Goal: Transaction & Acquisition: Purchase product/service

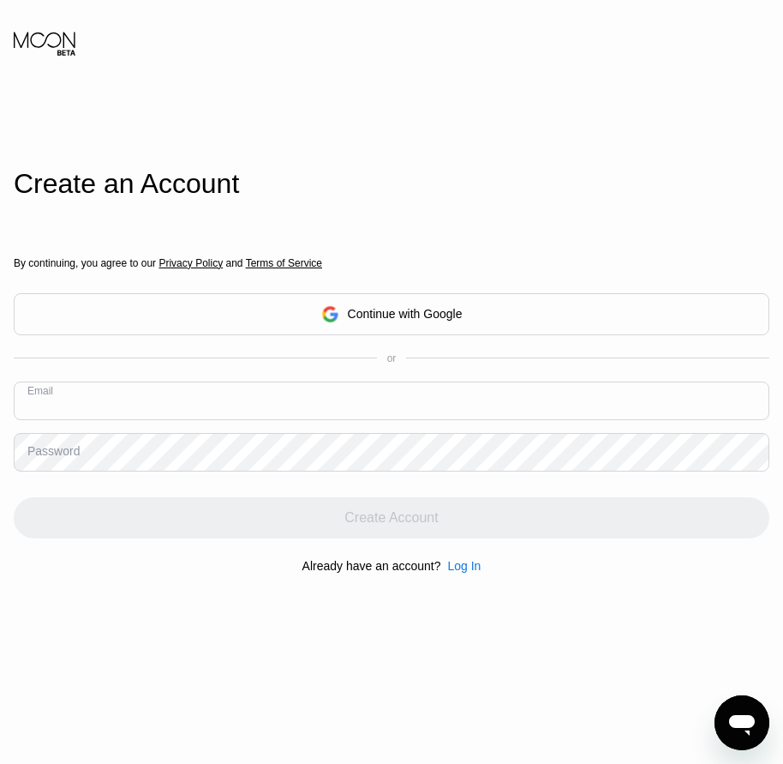
paste input "[EMAIL_ADDRESS][DOMAIN_NAME]"
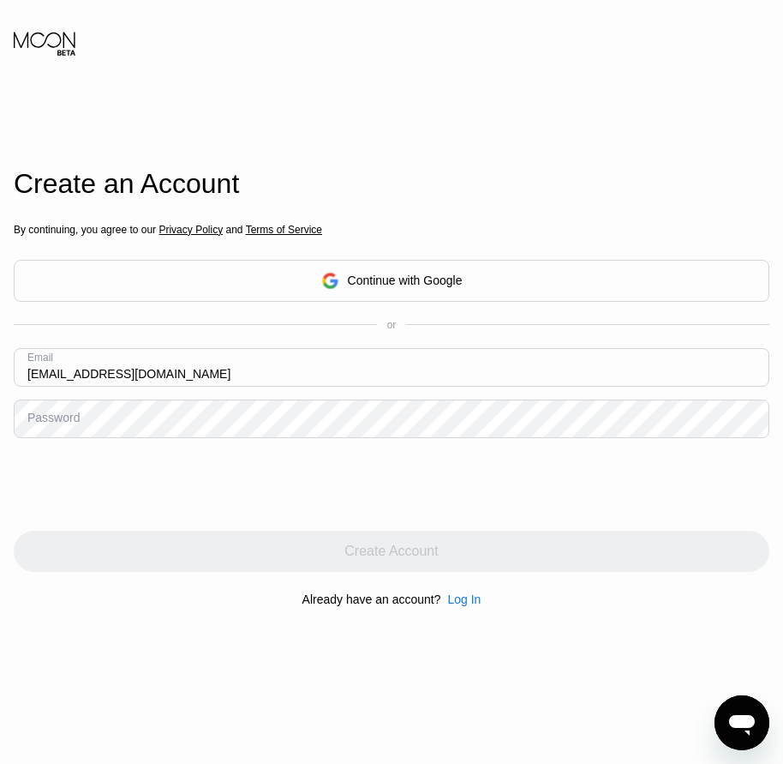
type input "[EMAIL_ADDRESS][DOMAIN_NAME]"
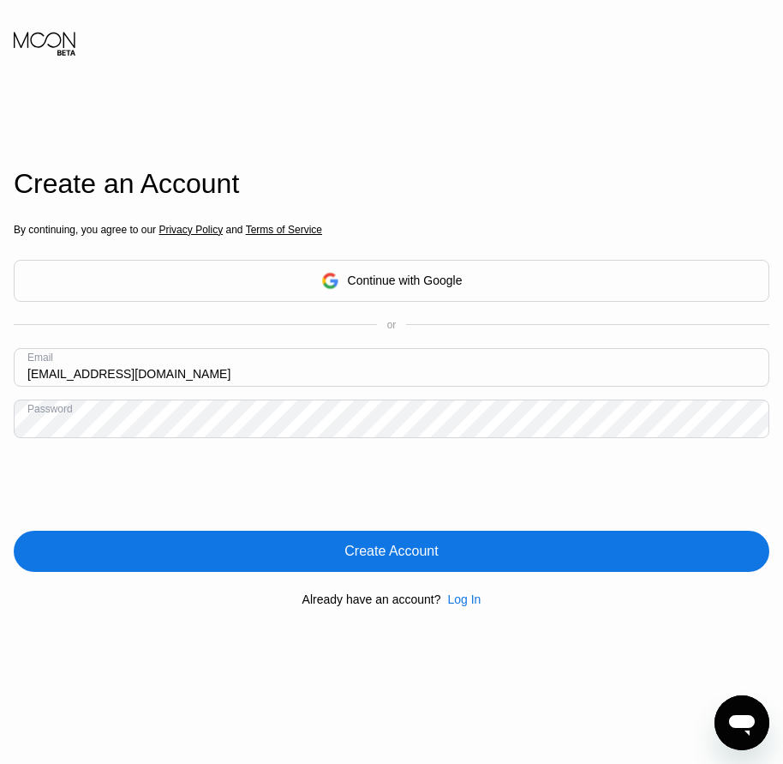
click at [433, 560] on div "Create Account" at bounding box center [391, 550] width 93 height 17
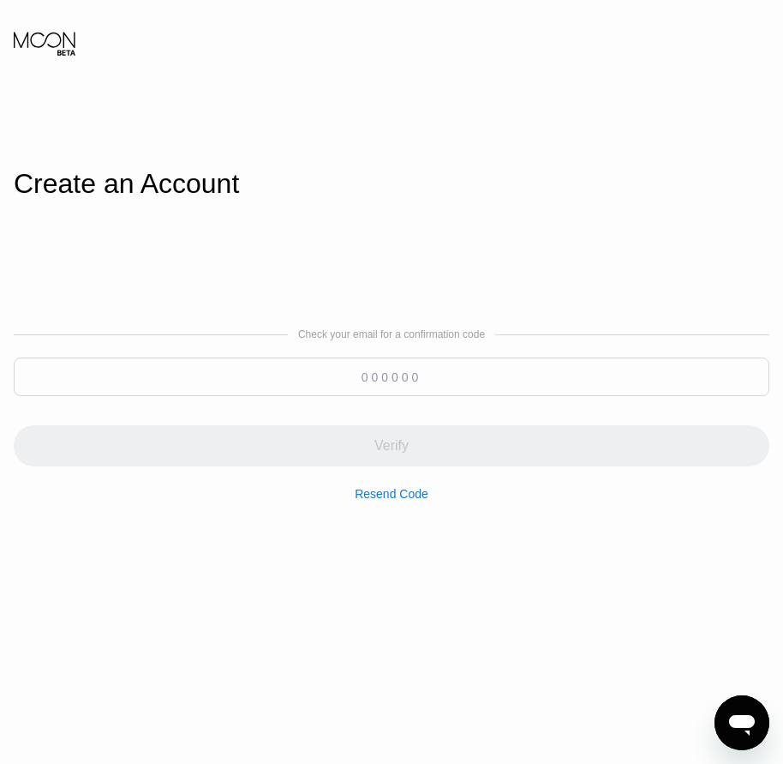
drag, startPoint x: 82, startPoint y: 376, endPoint x: 384, endPoint y: 377, distance: 301.7
paste input "160386"
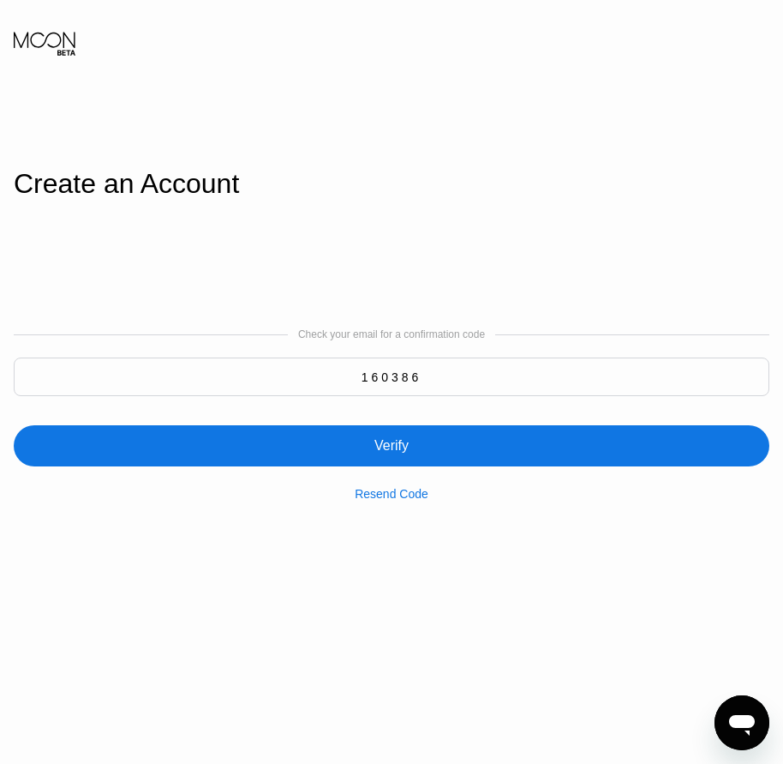
type input "160386"
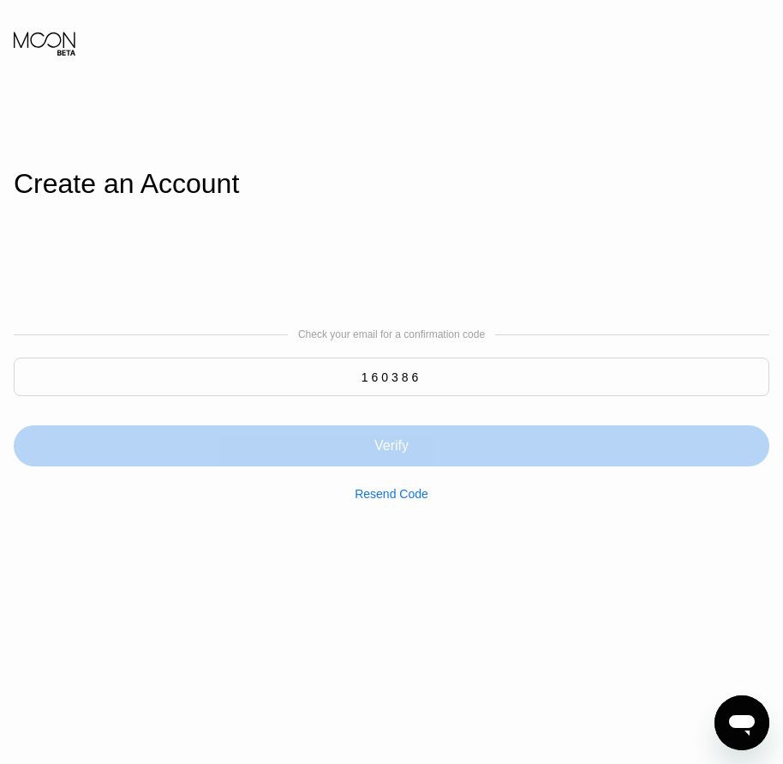
click at [422, 450] on div "Verify" at bounding box center [392, 445] width 756 height 41
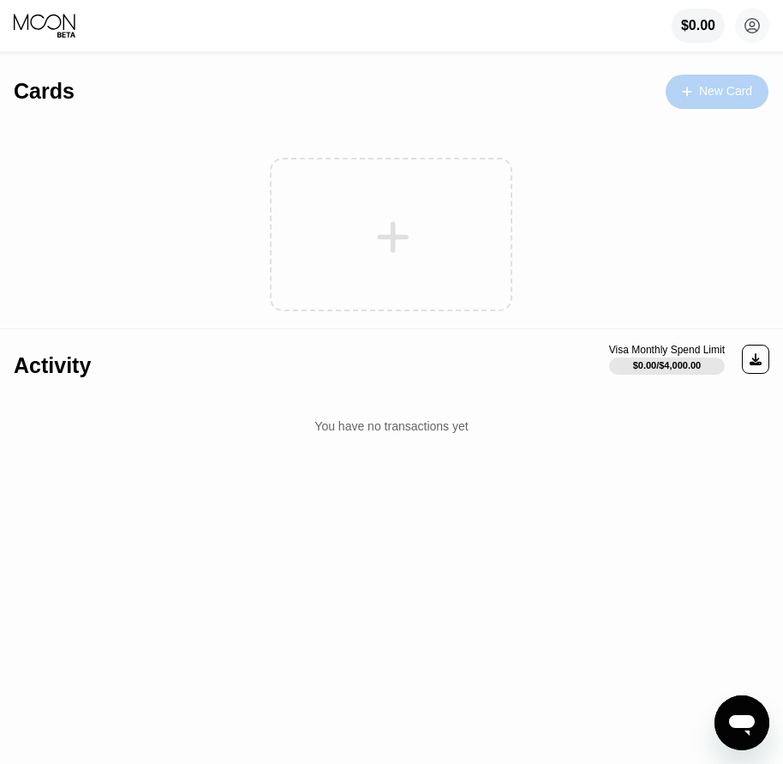
click at [721, 103] on div "New Card" at bounding box center [717, 92] width 103 height 34
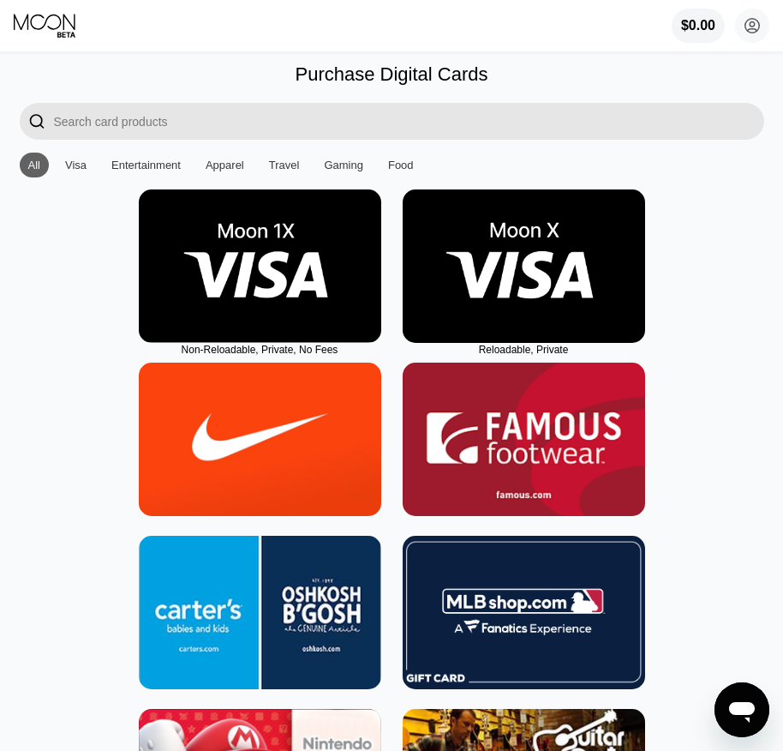
click at [512, 326] on img at bounding box center [524, 265] width 243 height 153
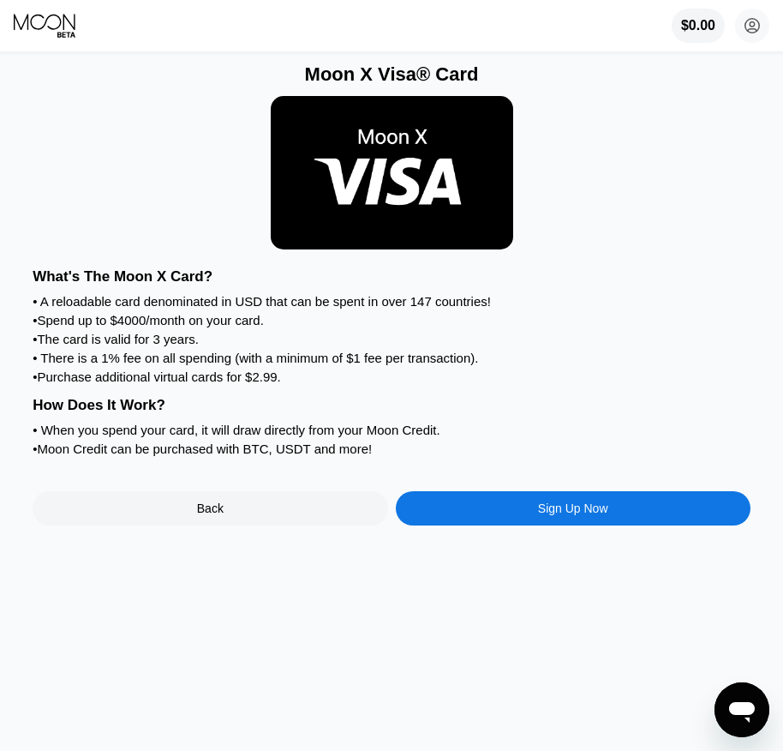
click at [584, 515] on div "Sign Up Now" at bounding box center [573, 508] width 70 height 14
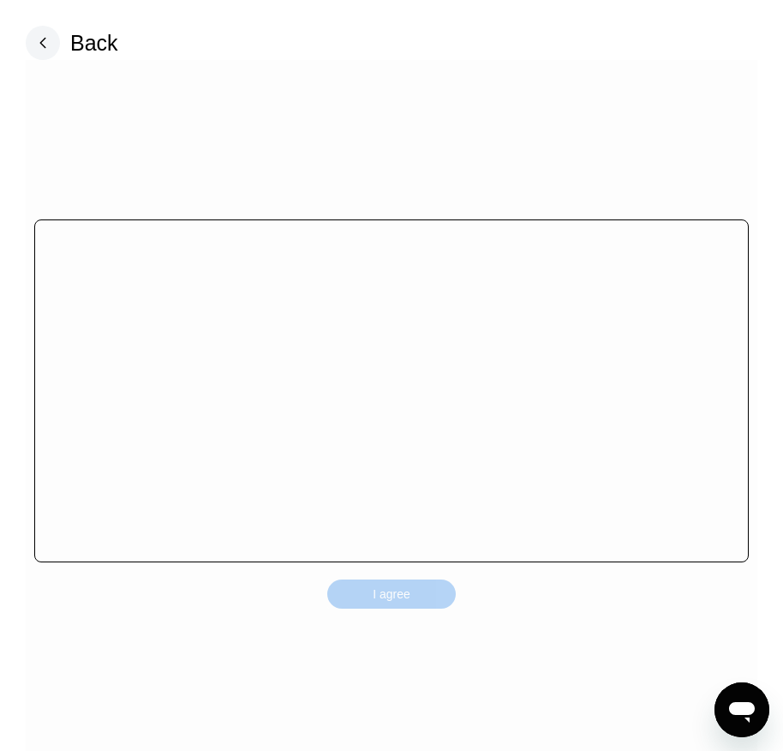
click at [395, 586] on div "I agree" at bounding box center [392, 593] width 38 height 15
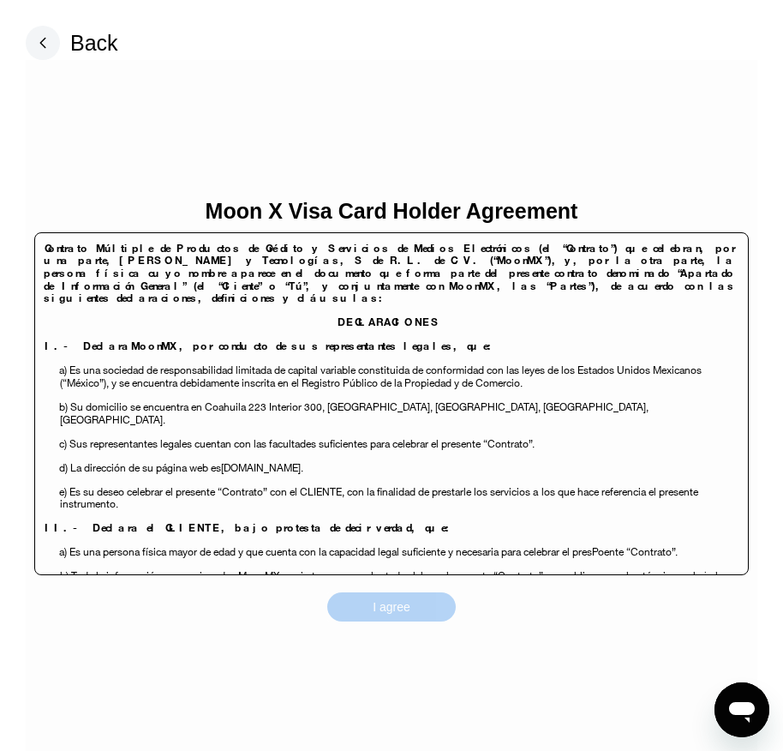
click at [410, 606] on div "I agree" at bounding box center [391, 606] width 129 height 29
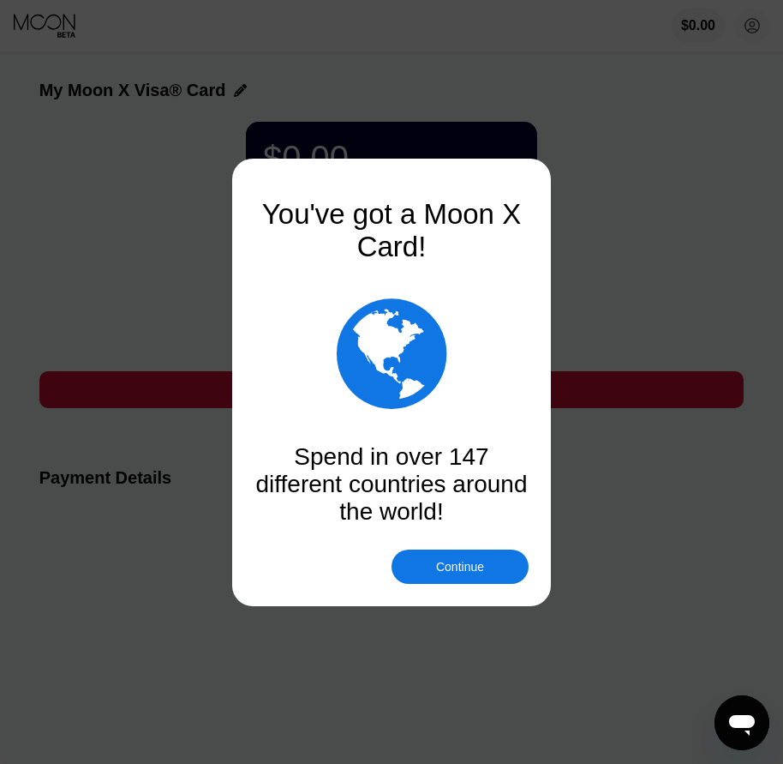
click at [450, 548] on div "You've got a Moon X Card!  Spend in over 147 different countries around the wo…" at bounding box center [392, 382] width 274 height 403
click at [455, 562] on div "Continue" at bounding box center [460, 567] width 48 height 14
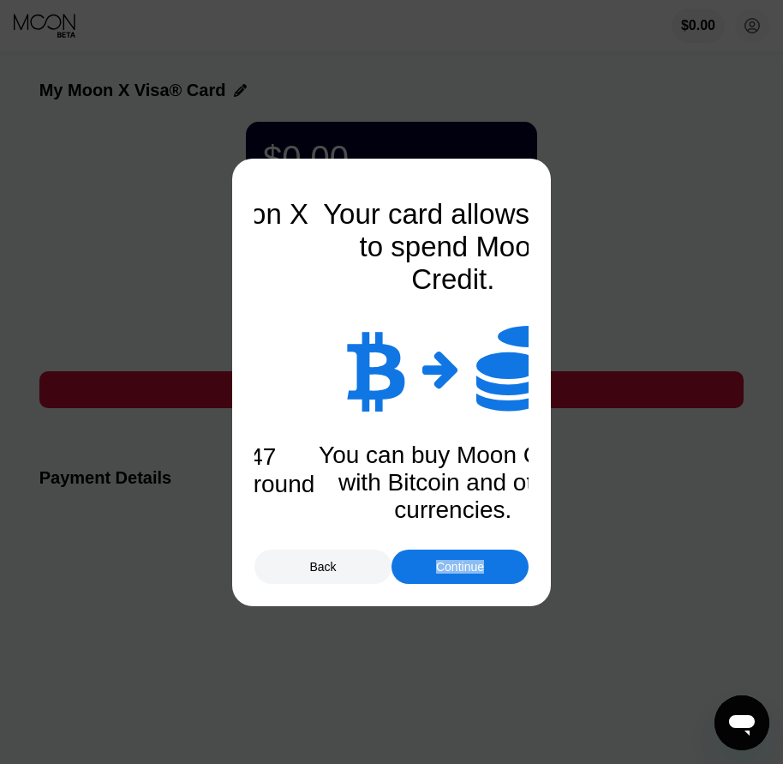
click at [455, 562] on div "Continue" at bounding box center [460, 567] width 48 height 14
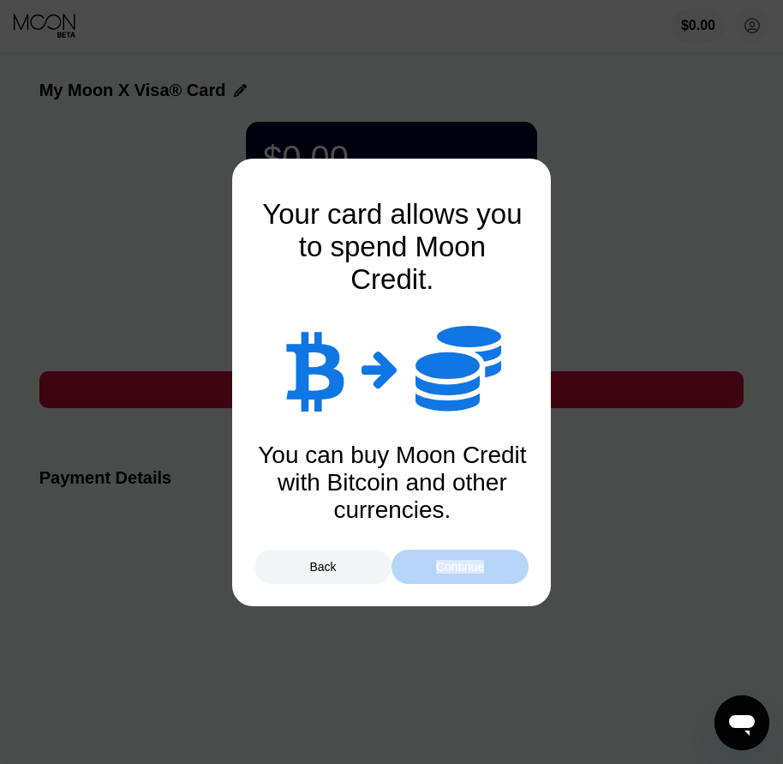
click at [455, 562] on div "Continue" at bounding box center [460, 567] width 48 height 14
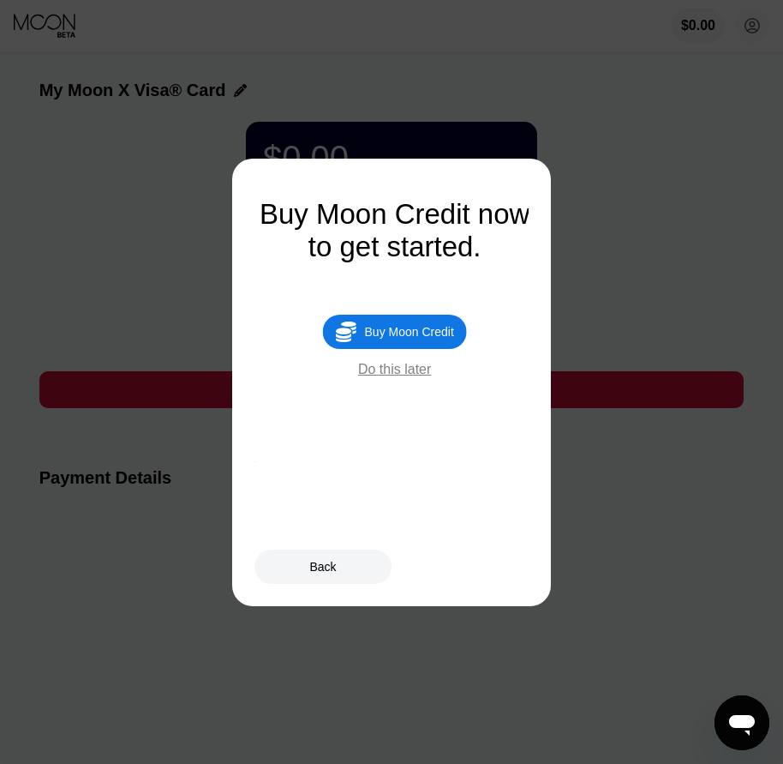
click at [434, 339] on div "Buy Moon Credit" at bounding box center [409, 332] width 89 height 14
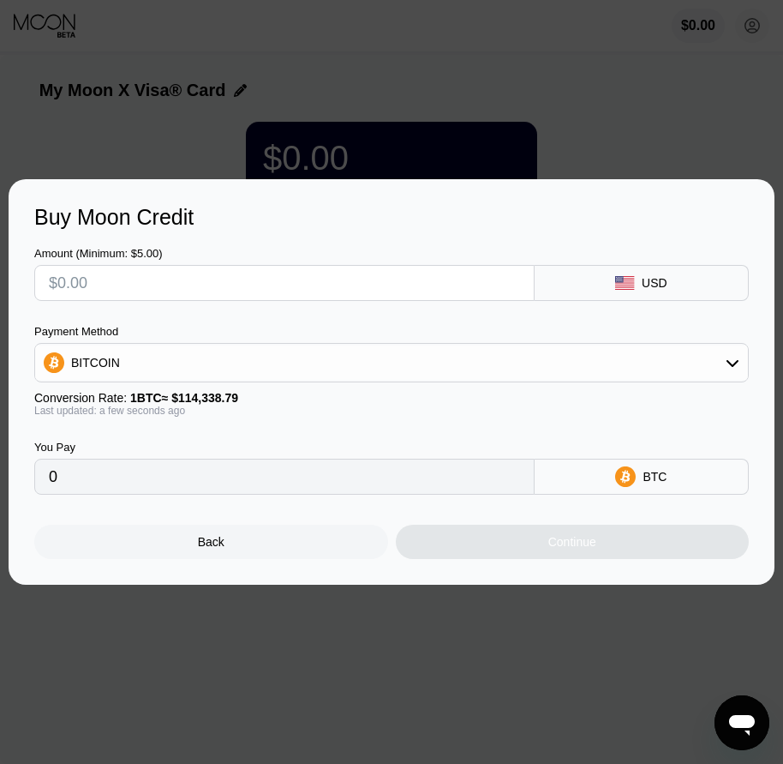
click at [248, 550] on div "Back" at bounding box center [211, 541] width 354 height 34
